Goal: Use online tool/utility: Utilize a website feature to perform a specific function

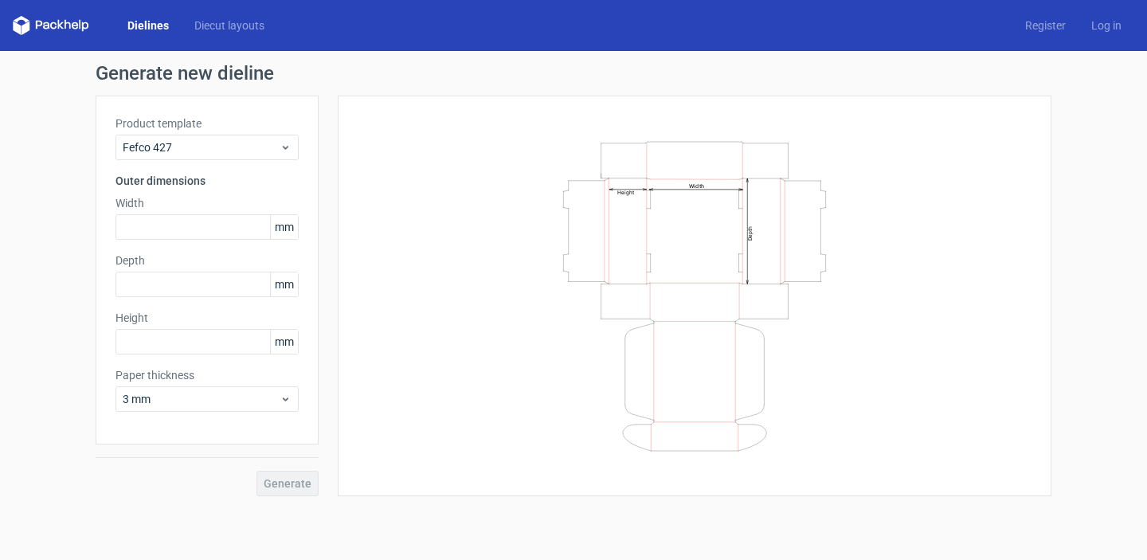
click at [147, 24] on link "Dielines" at bounding box center [148, 26] width 67 height 16
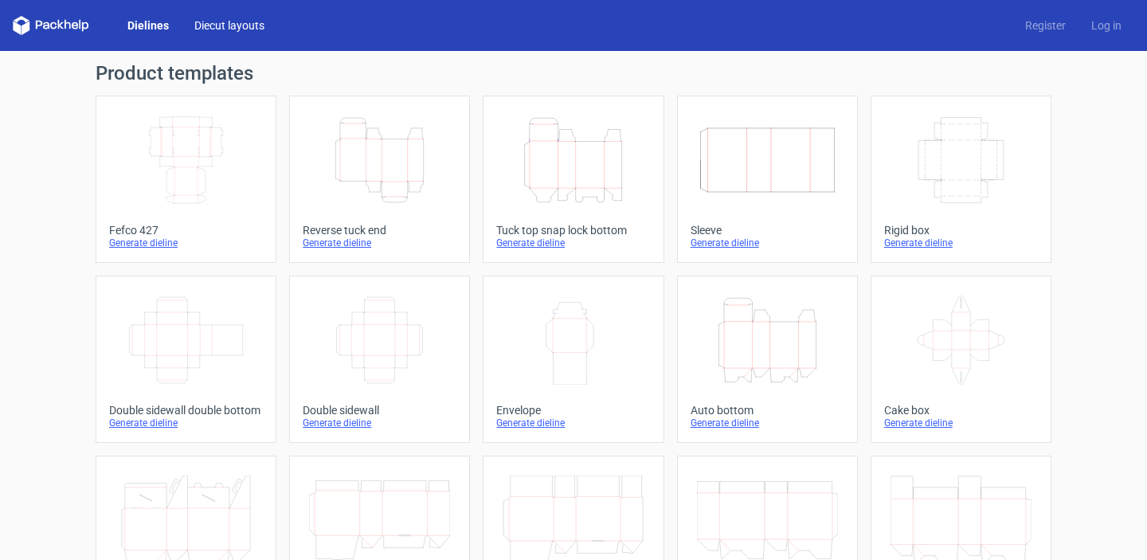
click at [219, 32] on link "Diecut layouts" at bounding box center [230, 26] width 96 height 16
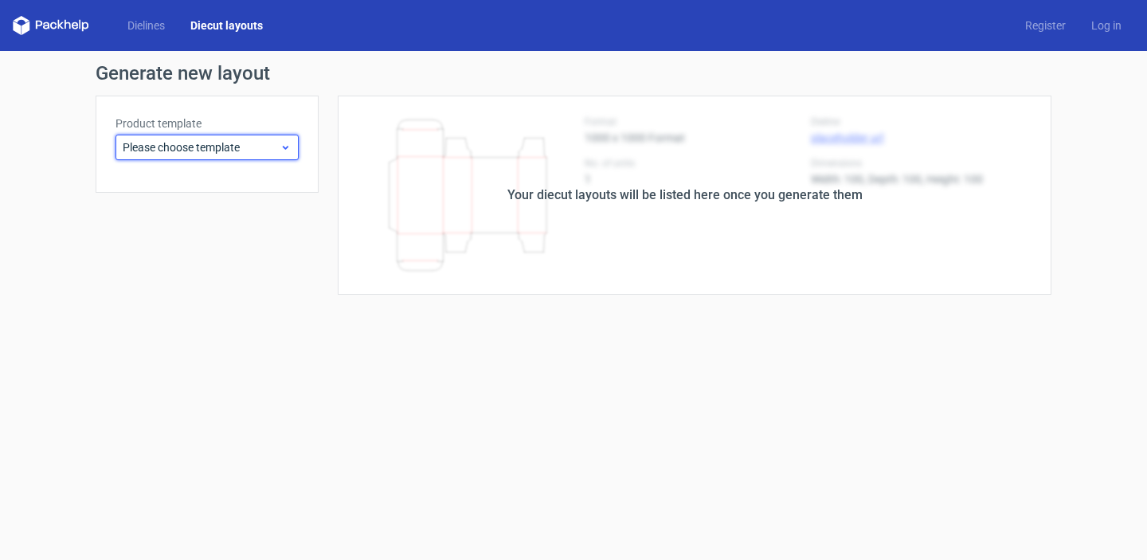
click at [199, 146] on span "Please choose template" at bounding box center [201, 147] width 157 height 16
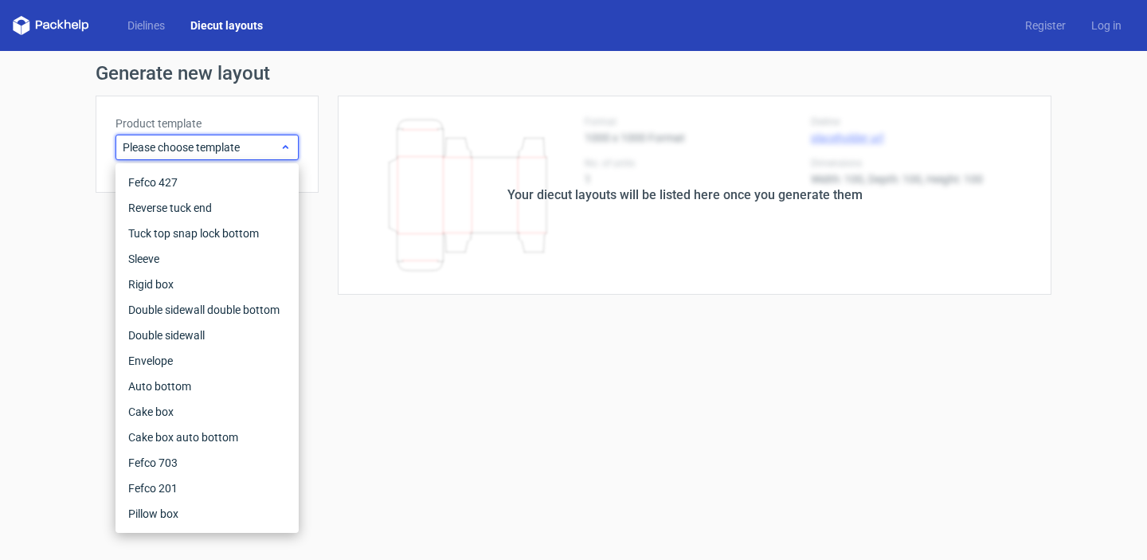
click at [199, 146] on span "Please choose template" at bounding box center [201, 147] width 157 height 16
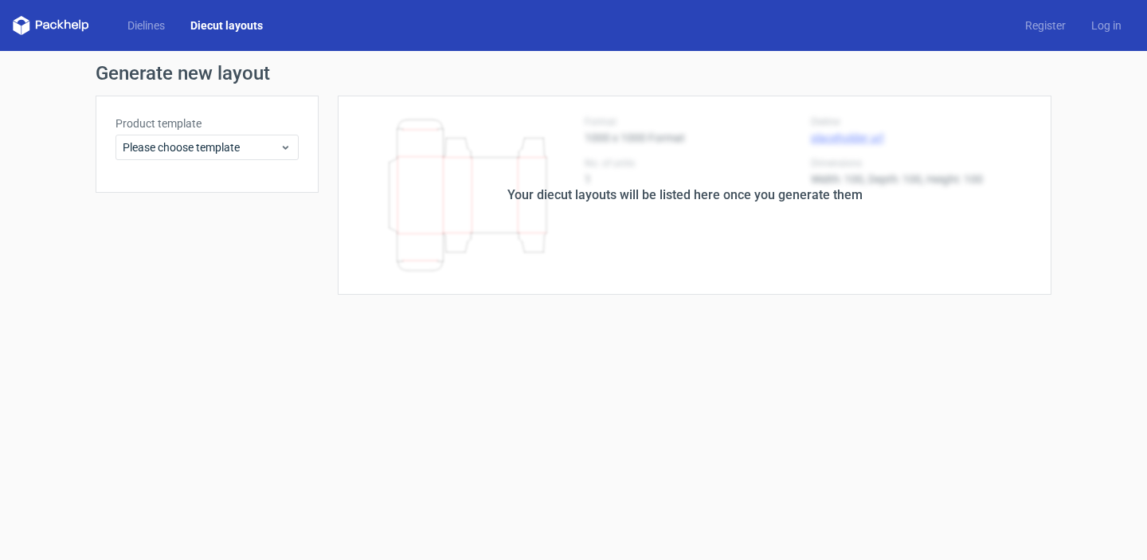
click at [158, 36] on div "Dielines Diecut layouts Register Log in" at bounding box center [573, 25] width 1147 height 51
click at [146, 29] on link "Dielines" at bounding box center [146, 26] width 63 height 16
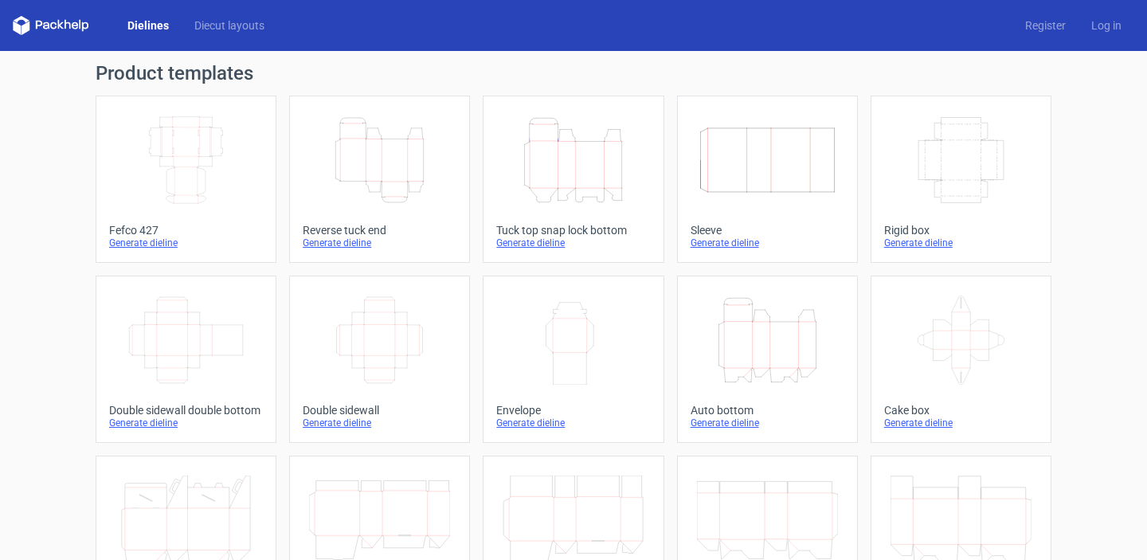
click at [135, 244] on div "Generate dieline" at bounding box center [186, 243] width 154 height 13
